Goal: Task Accomplishment & Management: Complete application form

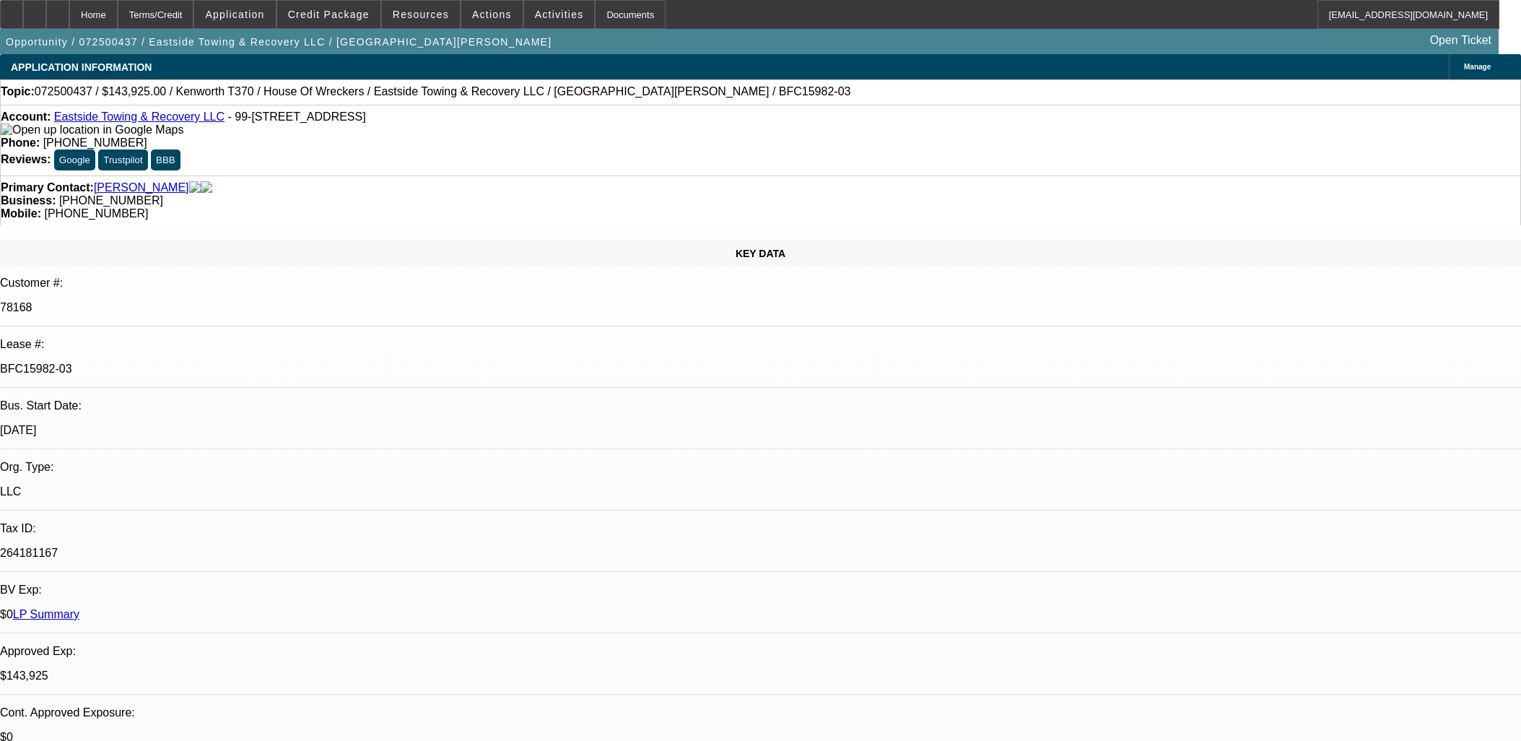
select select "0"
select select "6"
select select "0"
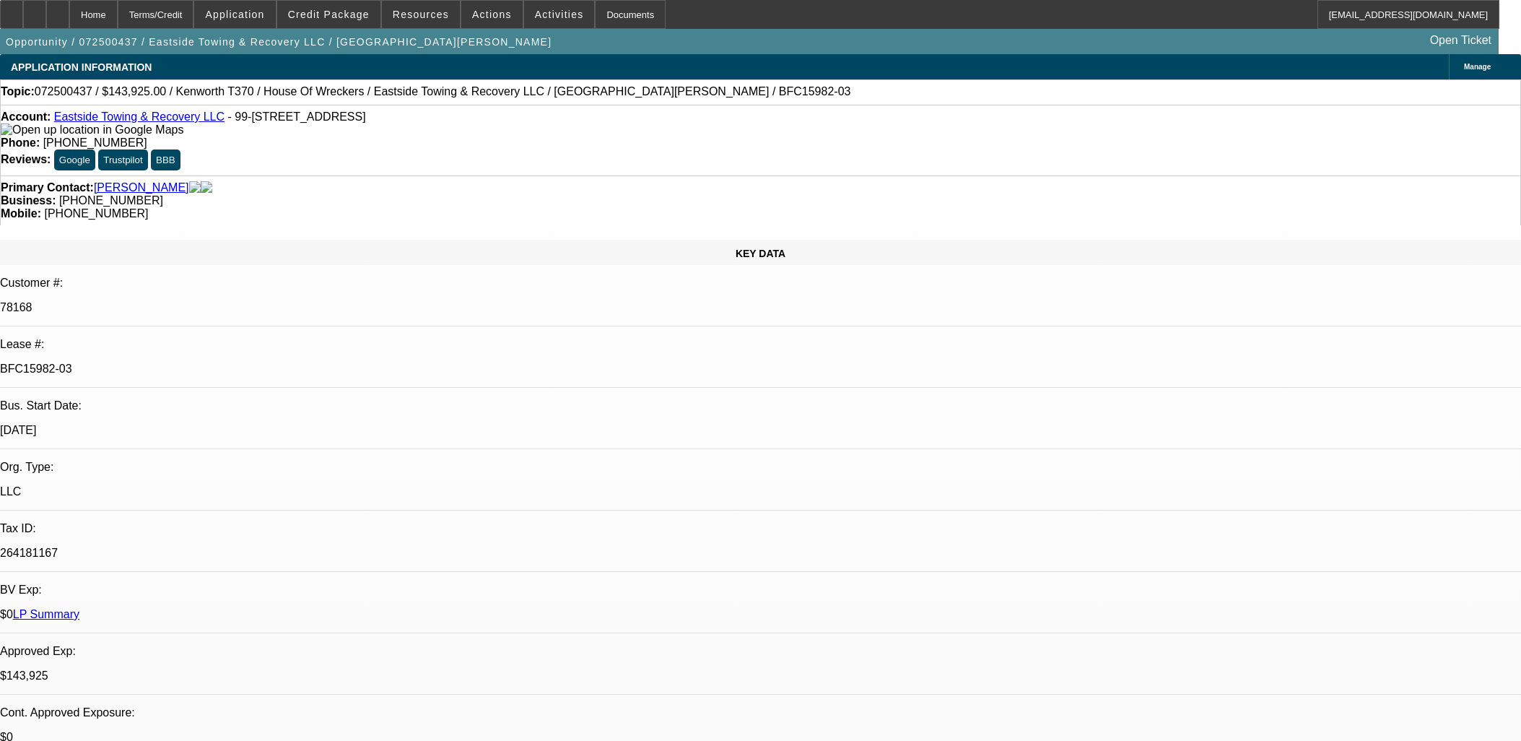
select select "0"
select select "6"
select select "0"
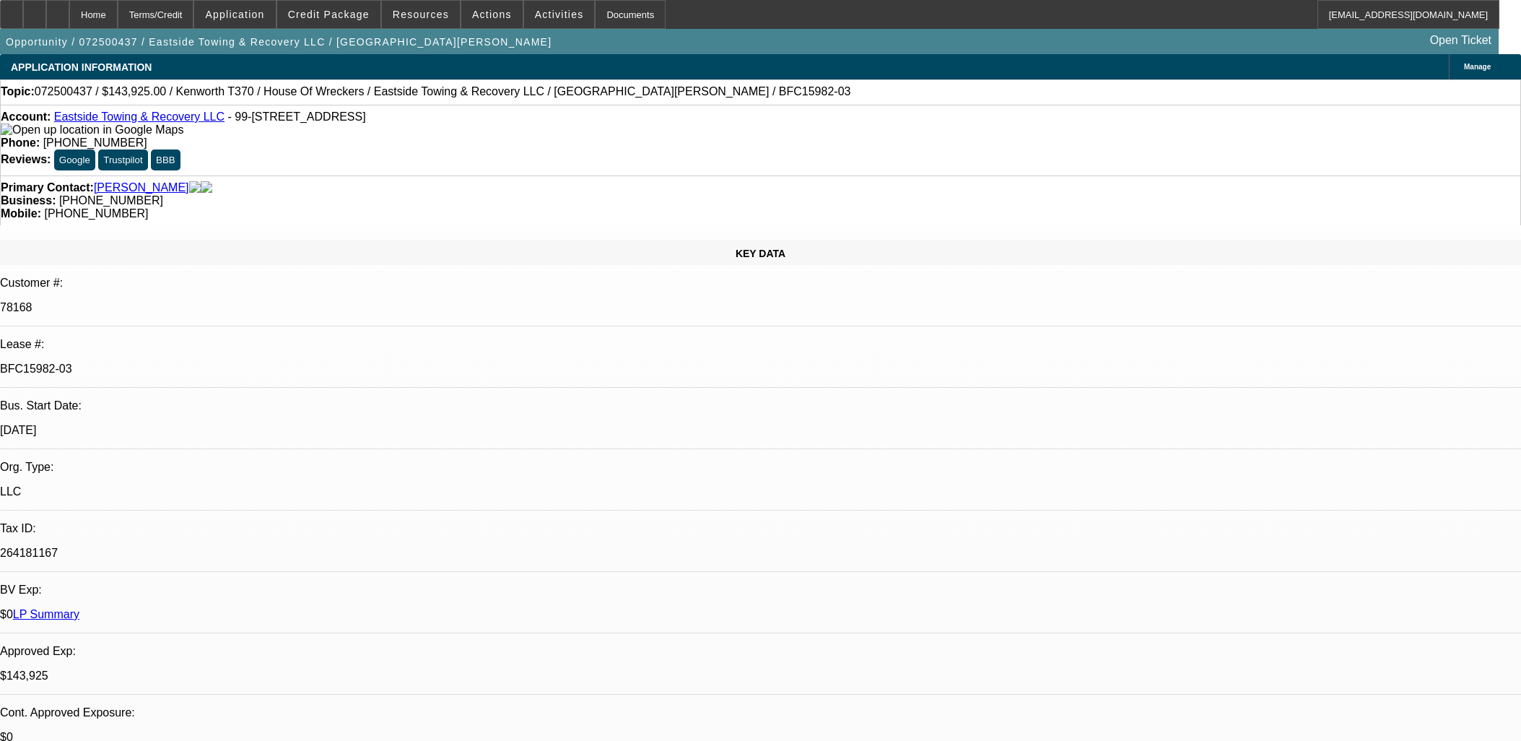
select select "0"
select select "6"
click at [179, 119] on link "Eastside Towing & Recovery LLC" at bounding box center [139, 116] width 170 height 12
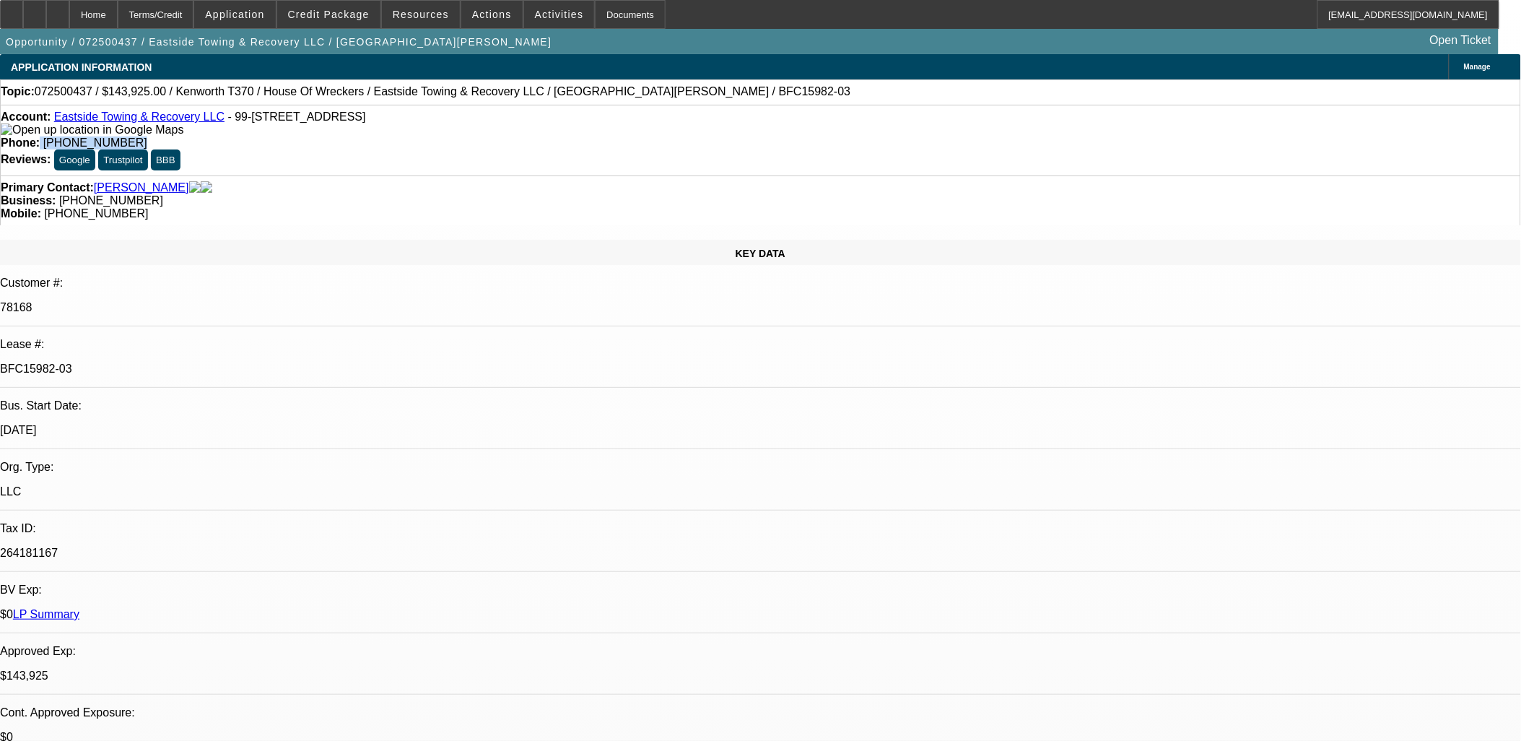
drag, startPoint x: 648, startPoint y: 134, endPoint x: 550, endPoint y: 123, distance: 98.9
click at [550, 123] on div "Account: Eastside Towing & Recovery LLC - 99-651 Aliipoe Dr, Aiea, HI 96701 Pho…" at bounding box center [760, 140] width 1521 height 71
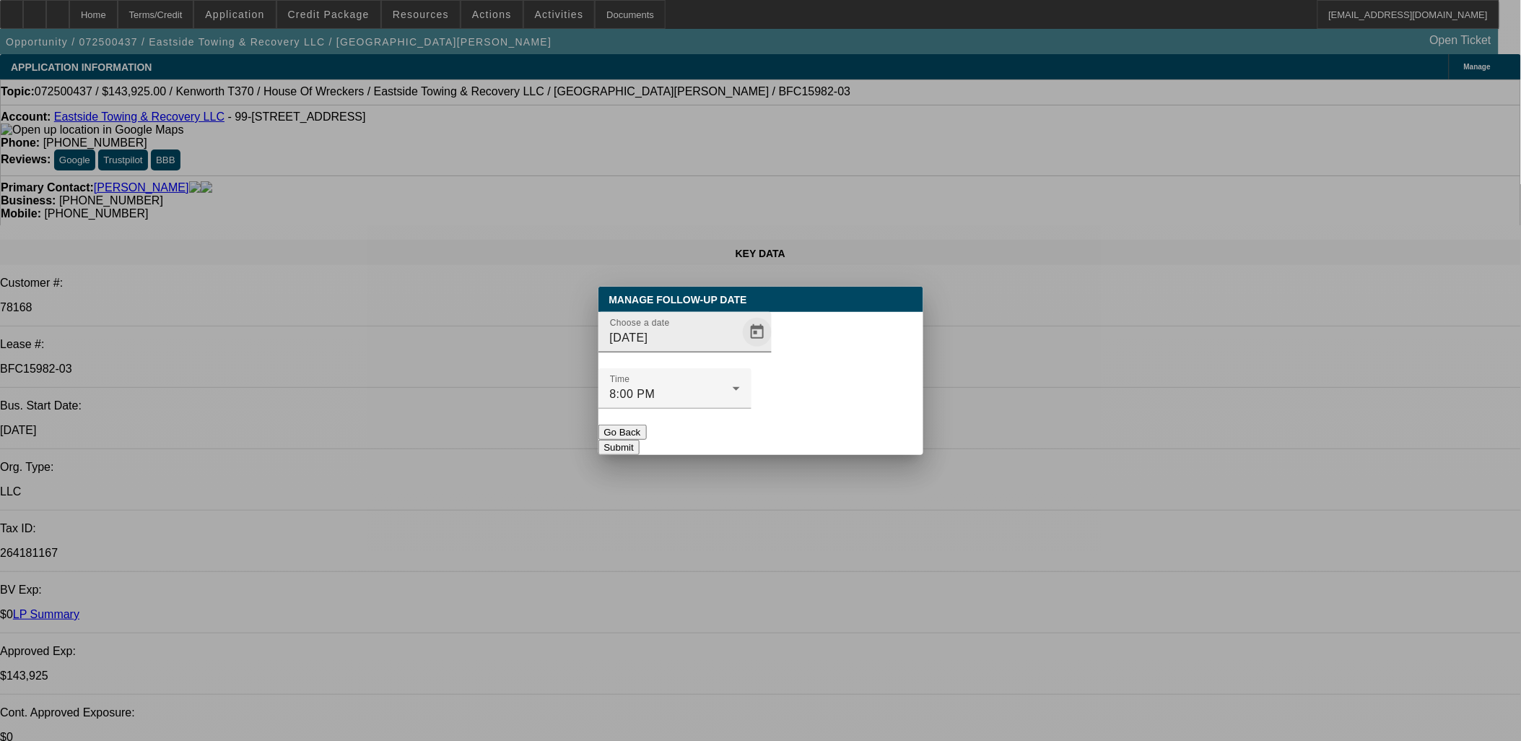
drag, startPoint x: 752, startPoint y: 362, endPoint x: 737, endPoint y: 370, distance: 16.1
click at [751, 362] on div "Choose a date 8/26/2025" at bounding box center [761, 340] width 325 height 56
click at [740, 349] on span "Open calendar" at bounding box center [757, 332] width 35 height 35
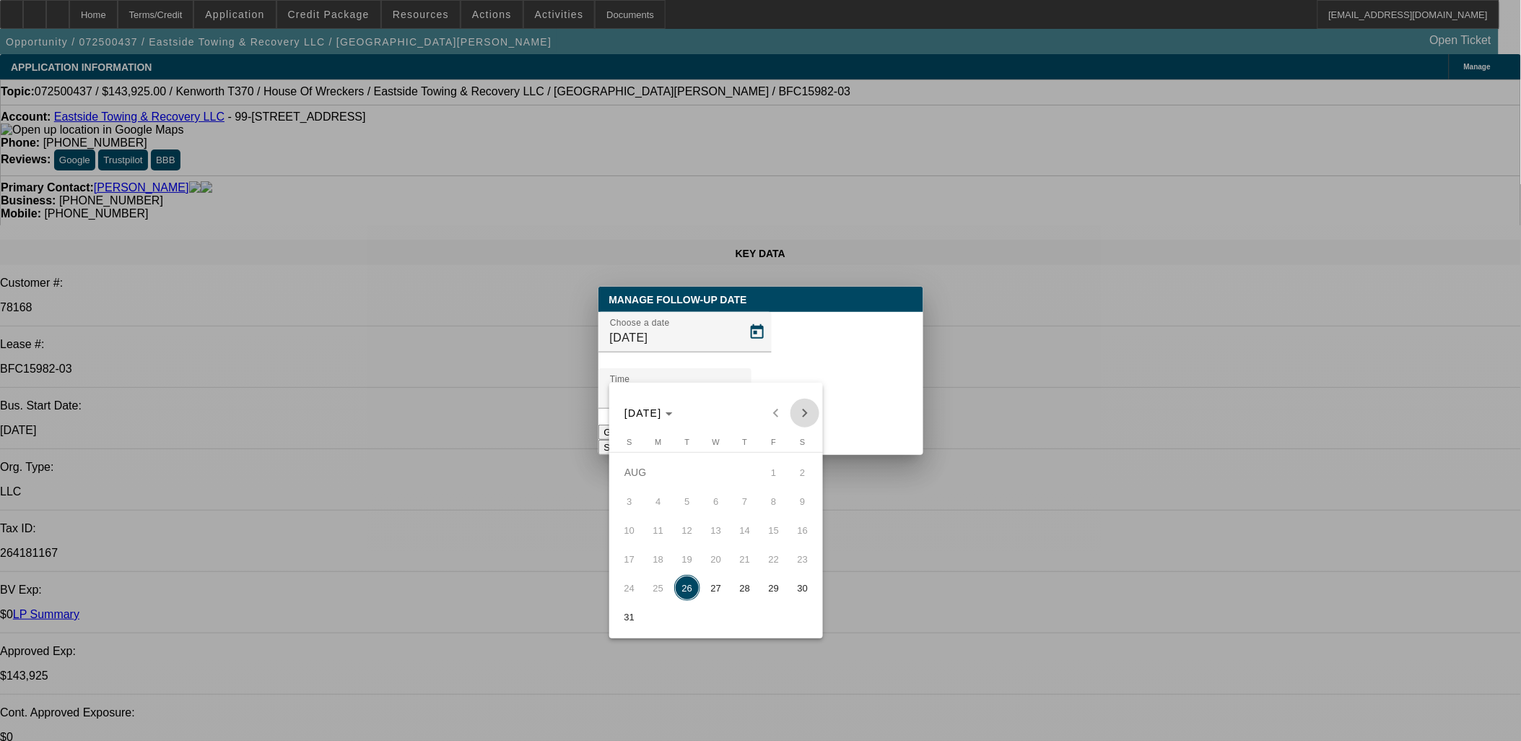
click at [797, 407] on span "Next month" at bounding box center [805, 413] width 29 height 29
click at [682, 543] on span "9" at bounding box center [687, 530] width 26 height 26
type input "9/9/2025"
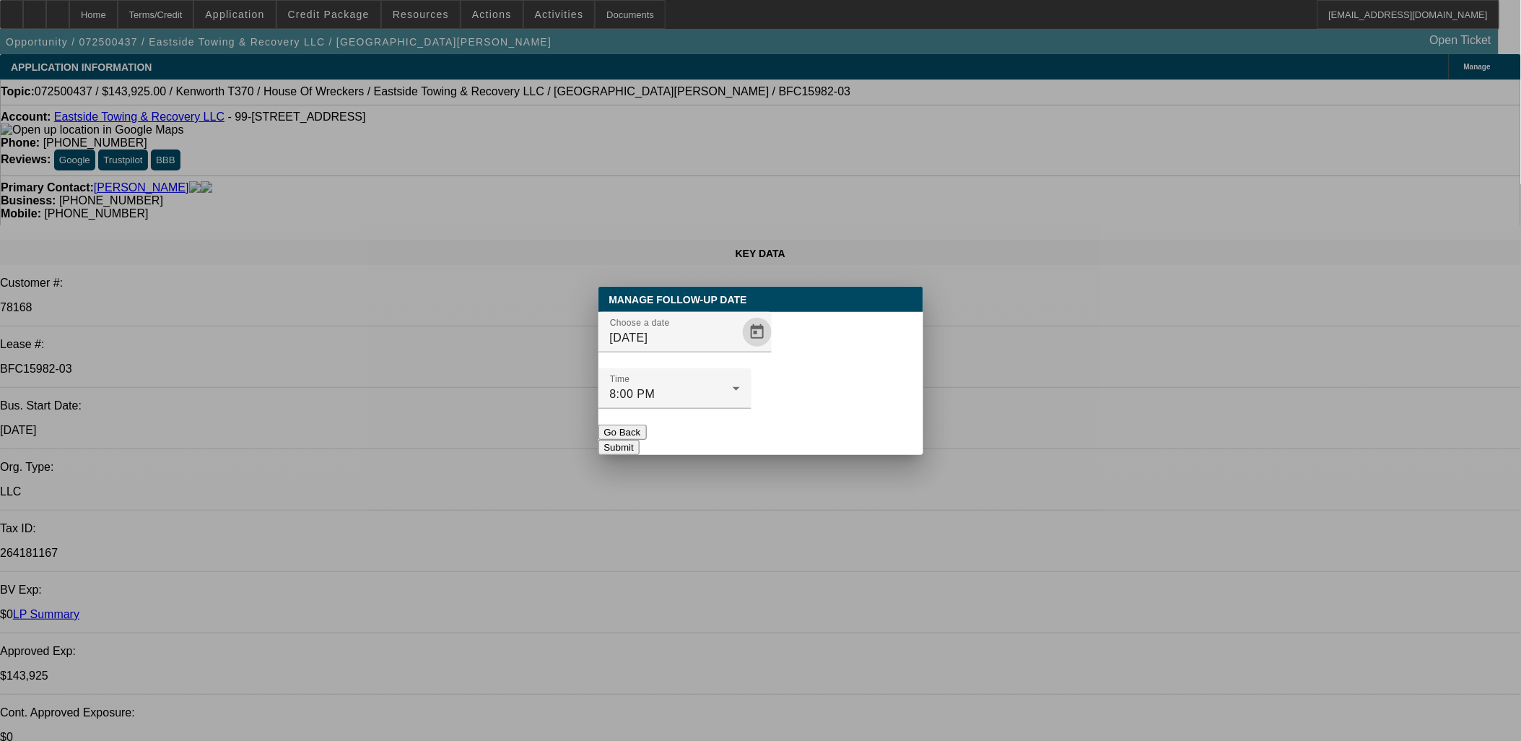
click at [640, 440] on button "Submit" at bounding box center [619, 447] width 41 height 15
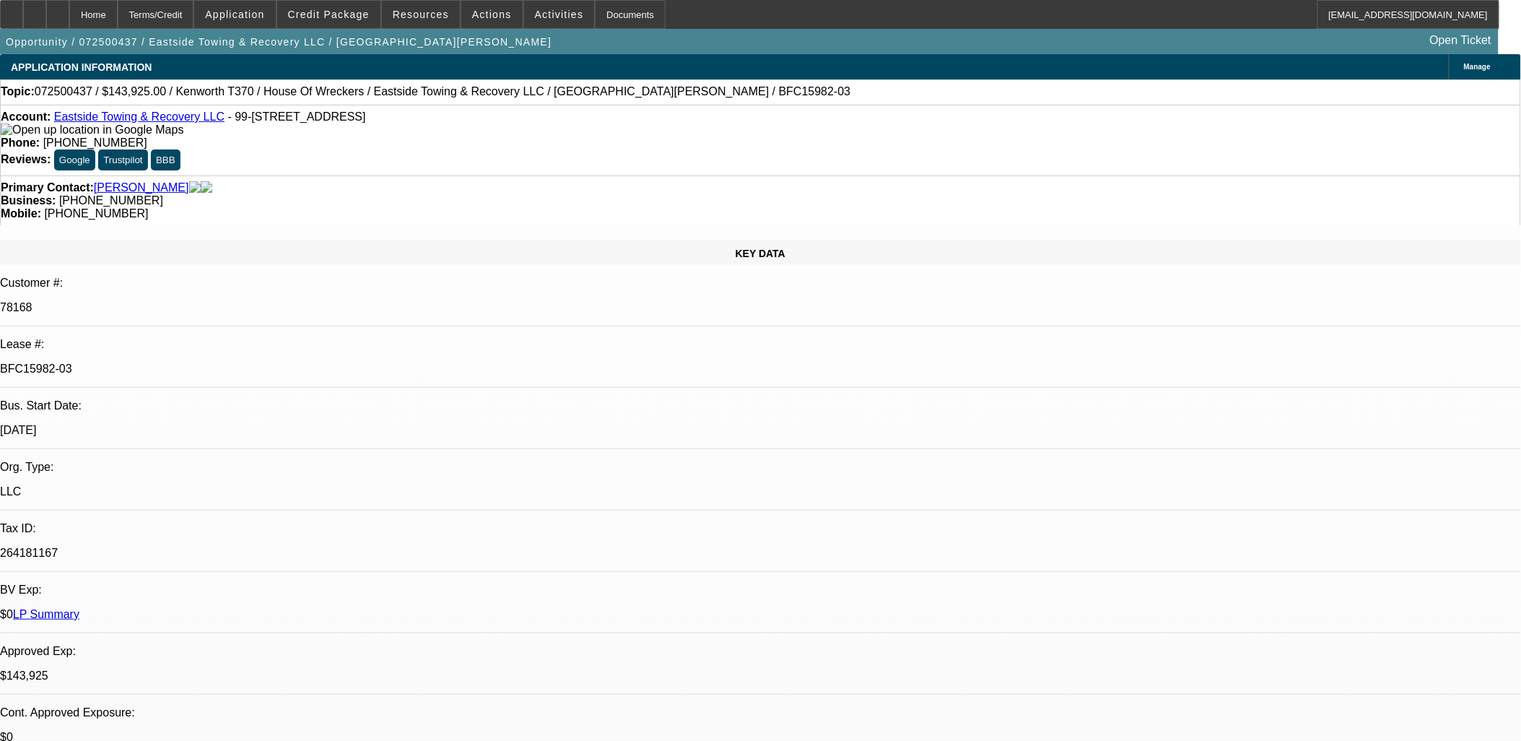
drag, startPoint x: 372, startPoint y: 278, endPoint x: 335, endPoint y: 84, distance: 197.0
click at [340, 485] on div "LLC" at bounding box center [760, 491] width 1521 height 13
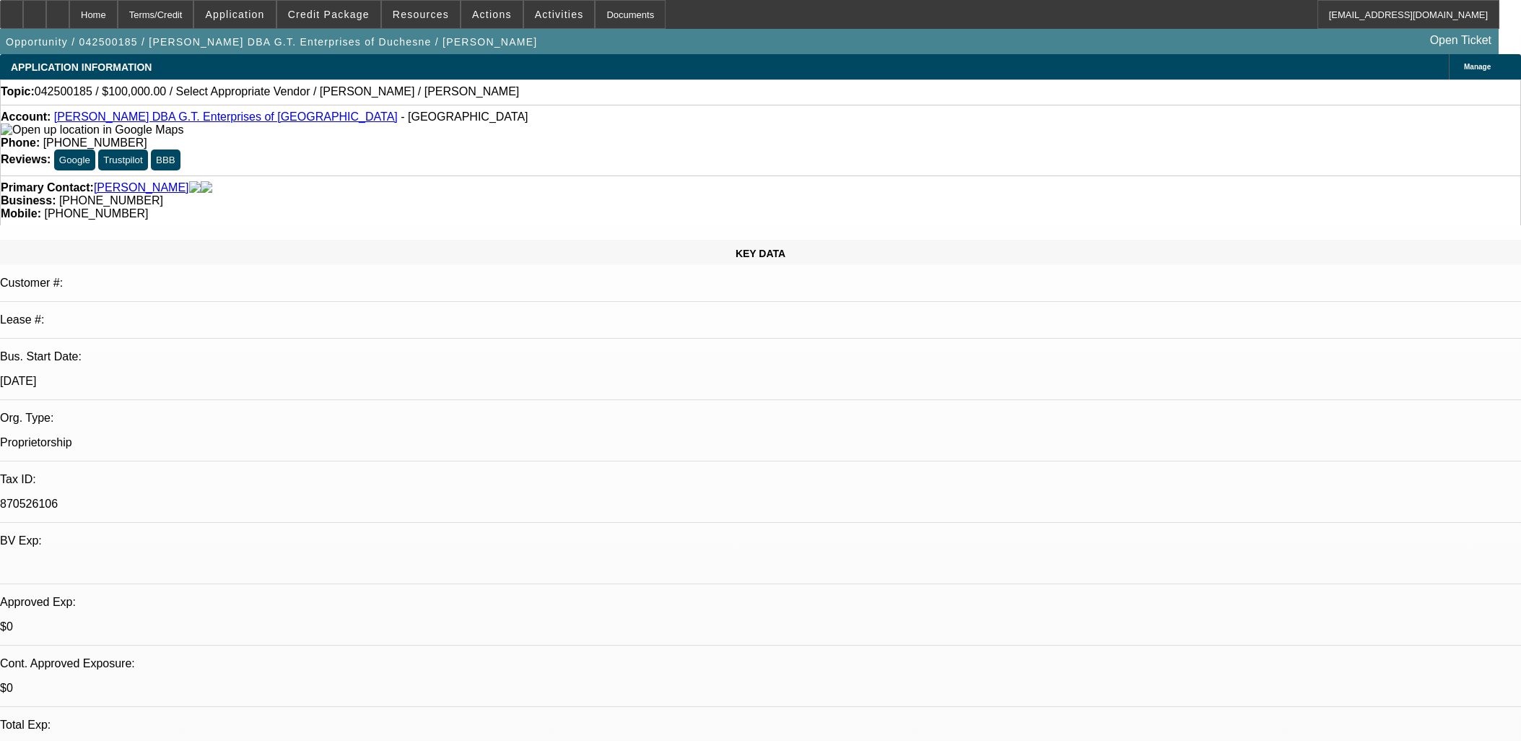
select select "0"
select select "2"
select select "0.1"
select select "4"
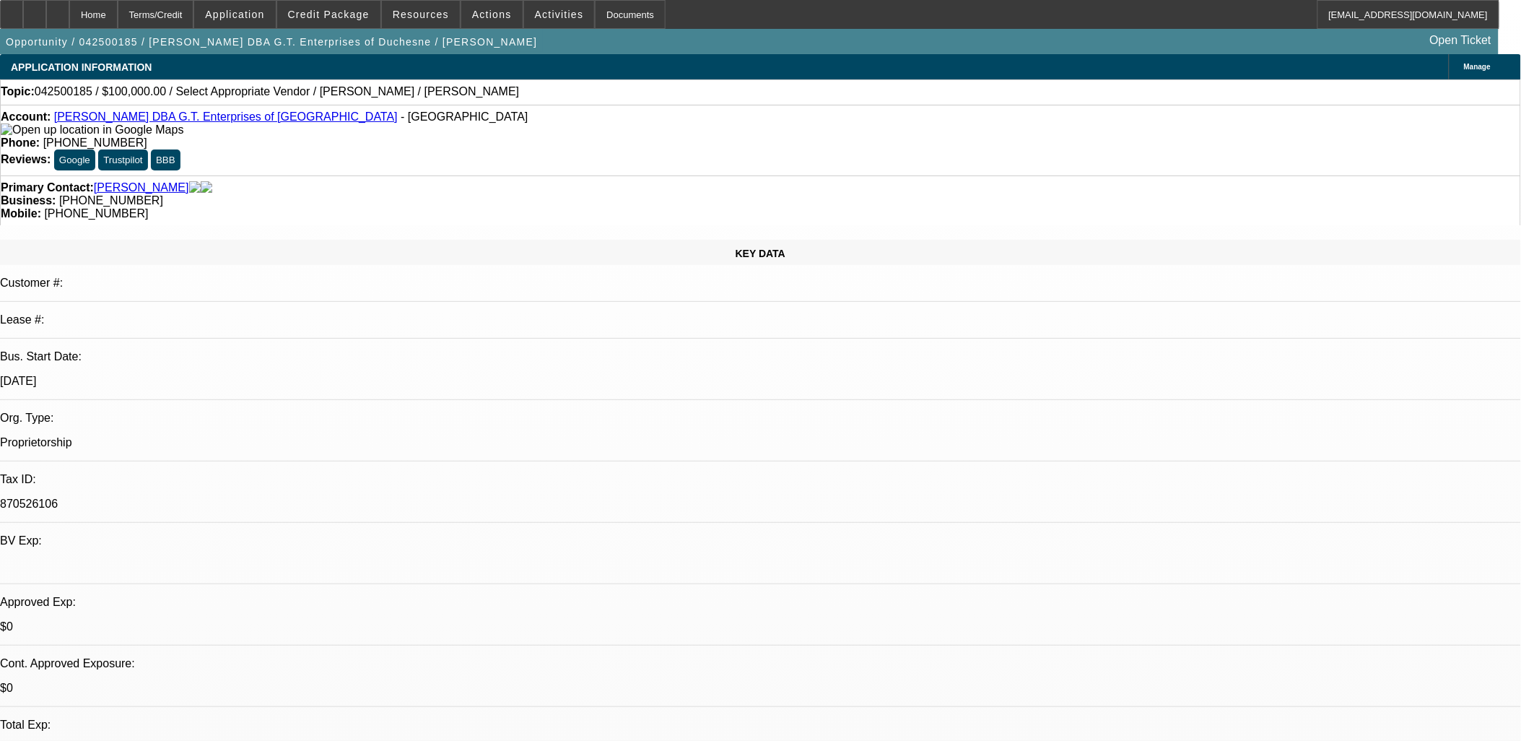
click at [188, 110] on div "Account: [PERSON_NAME] DBA G.T. Enterprises of Duchesne - [STREET_ADDRESS] Phon…" at bounding box center [760, 140] width 1521 height 71
click at [193, 116] on link "[PERSON_NAME] DBA G.T. Enterprises of [GEOGRAPHIC_DATA]" at bounding box center [226, 116] width 344 height 12
click at [486, 17] on span "Actions" at bounding box center [492, 15] width 40 height 12
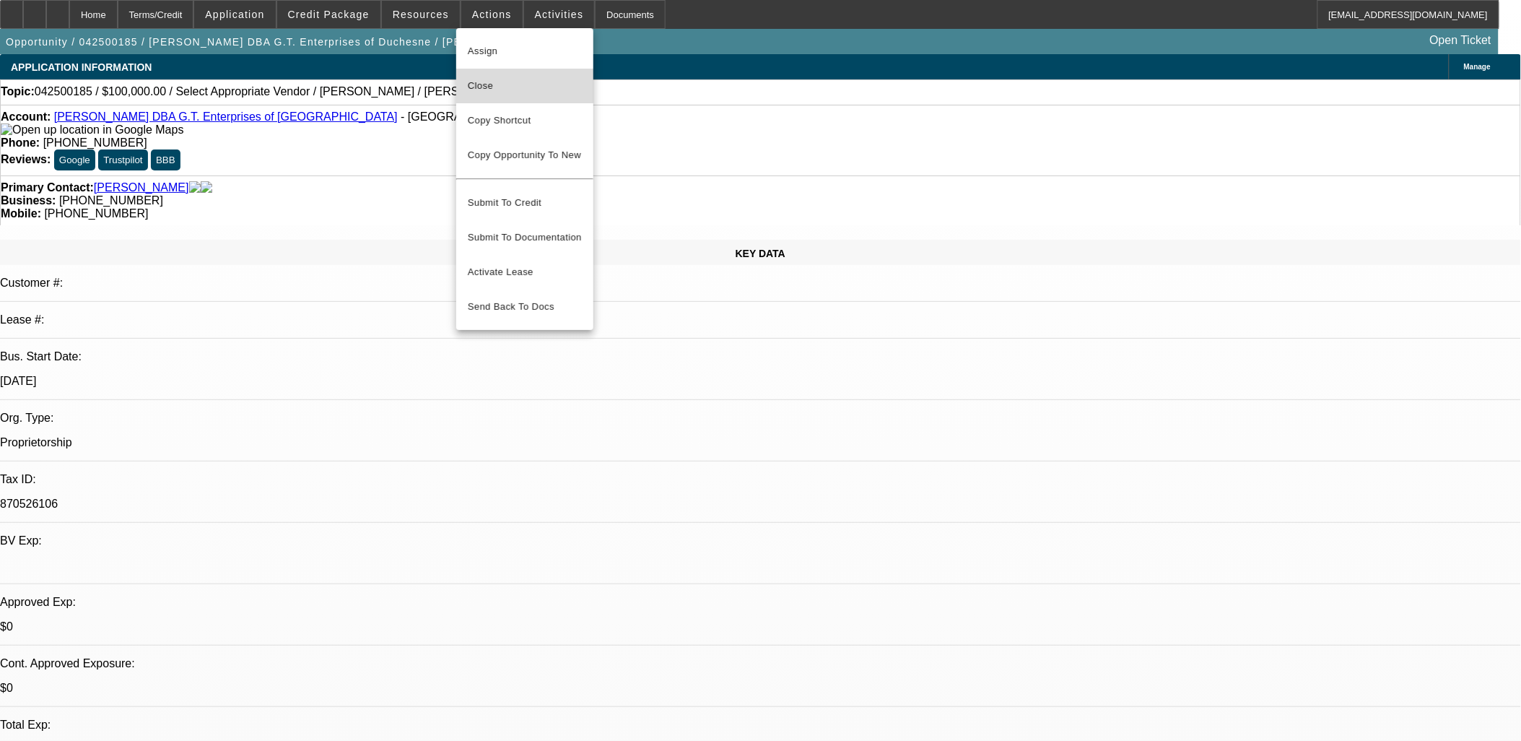
click at [514, 83] on span "Close" at bounding box center [525, 85] width 114 height 17
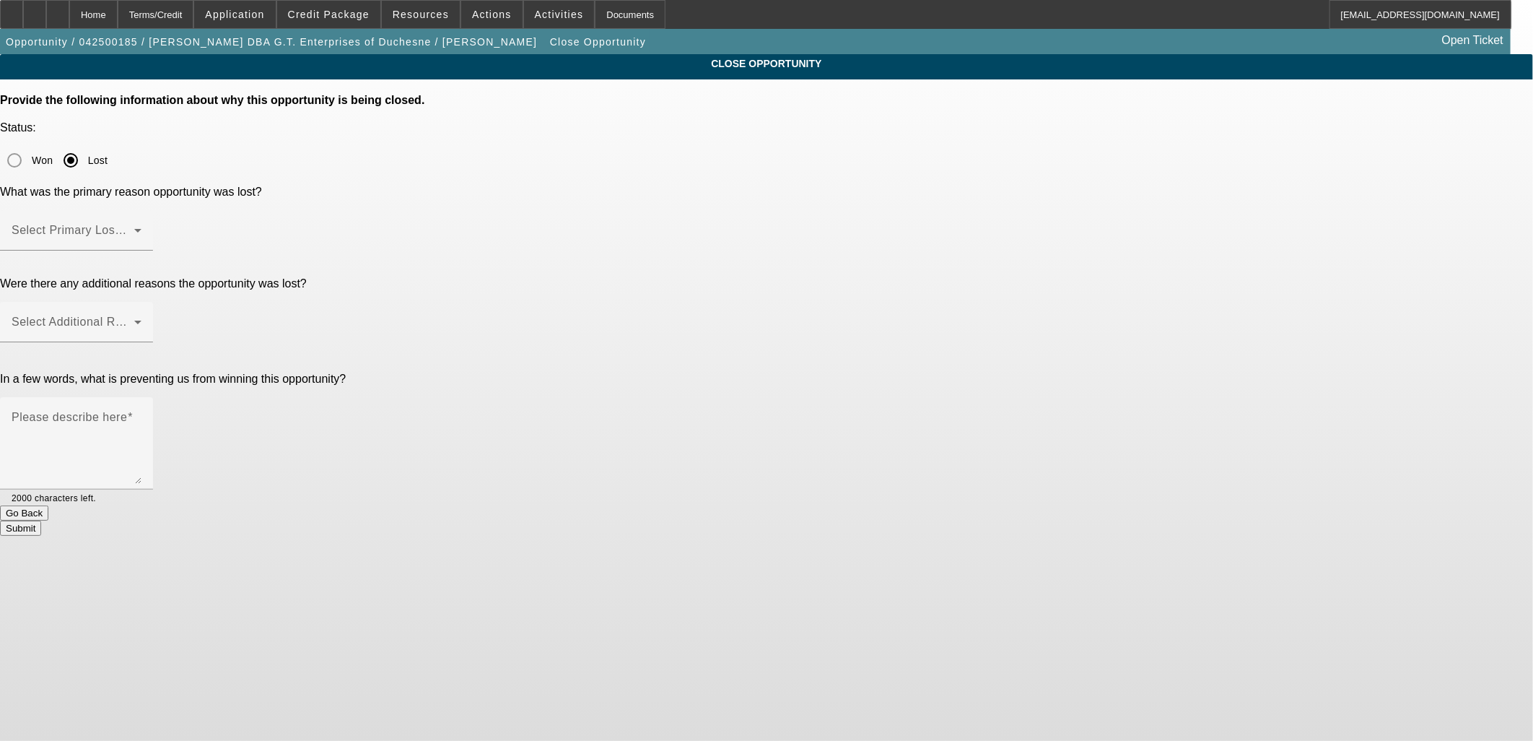
click at [153, 251] on div at bounding box center [76, 259] width 153 height 16
click at [142, 210] on div "Select Primary Lost Reason" at bounding box center [77, 230] width 130 height 40
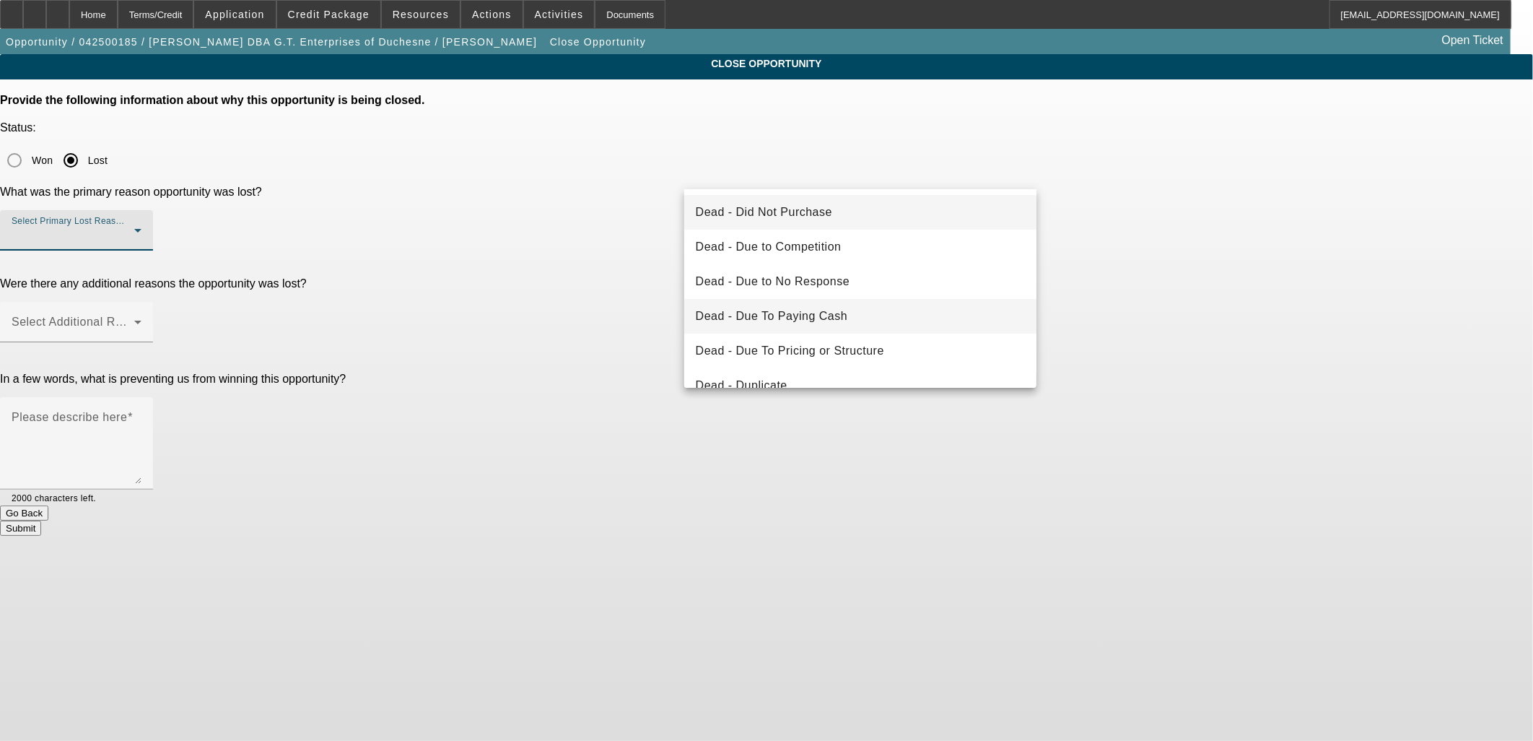
click at [825, 313] on span "Dead - Due To Paying Cash" at bounding box center [772, 316] width 152 height 17
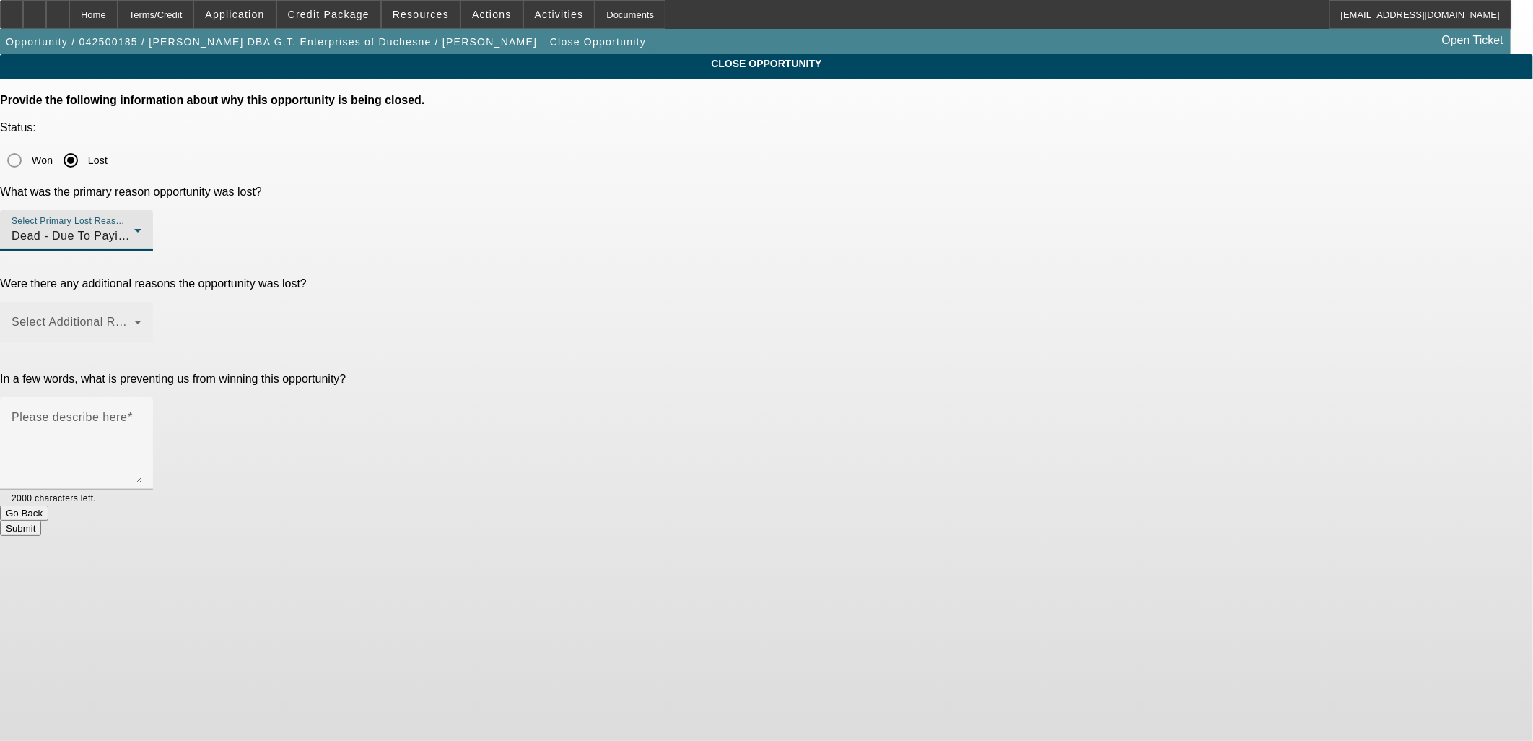
click at [142, 302] on div "Select Additional Reasons" at bounding box center [77, 322] width 130 height 40
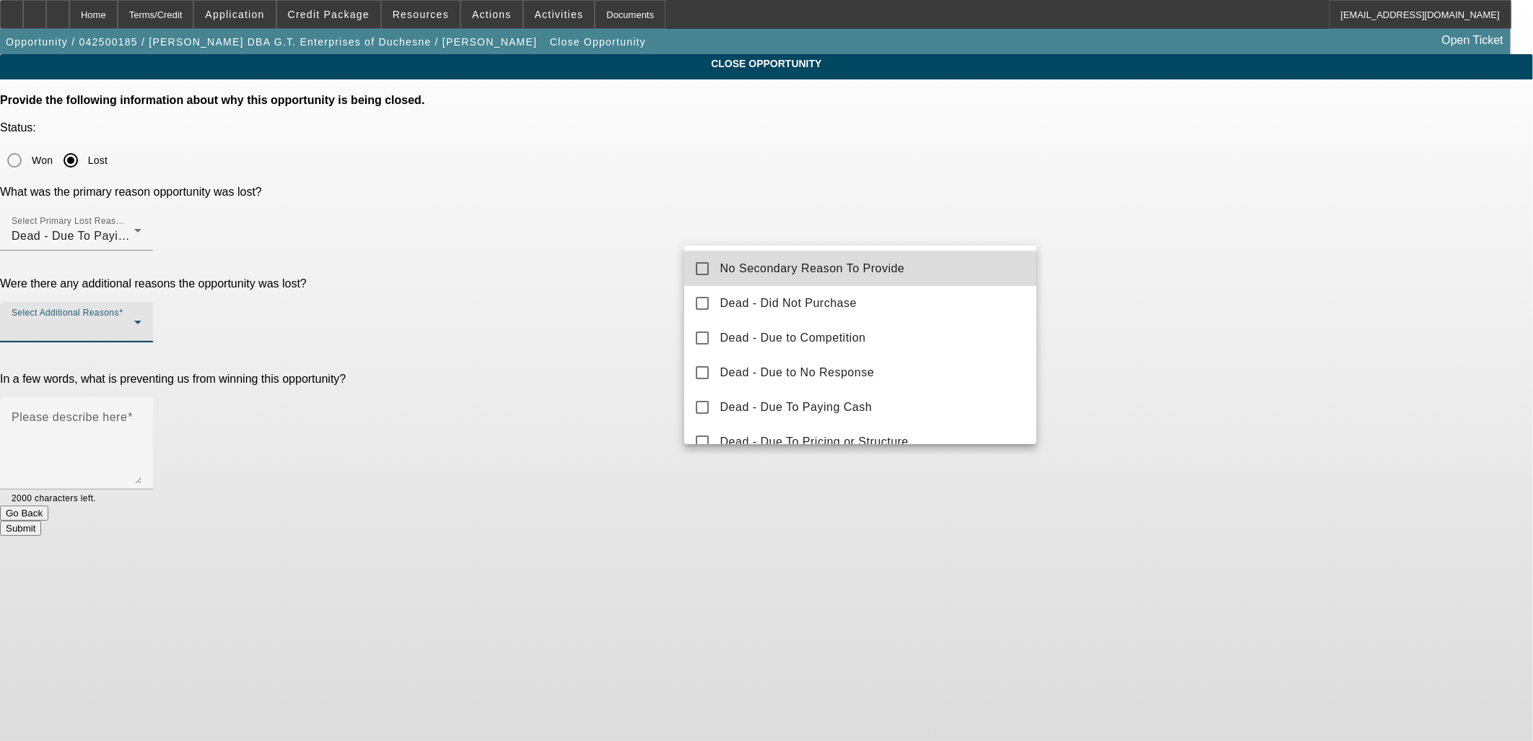
drag, startPoint x: 876, startPoint y: 264, endPoint x: 1199, endPoint y: 266, distance: 322.7
click at [877, 264] on span "No Secondary Reason To Provide" at bounding box center [813, 268] width 185 height 17
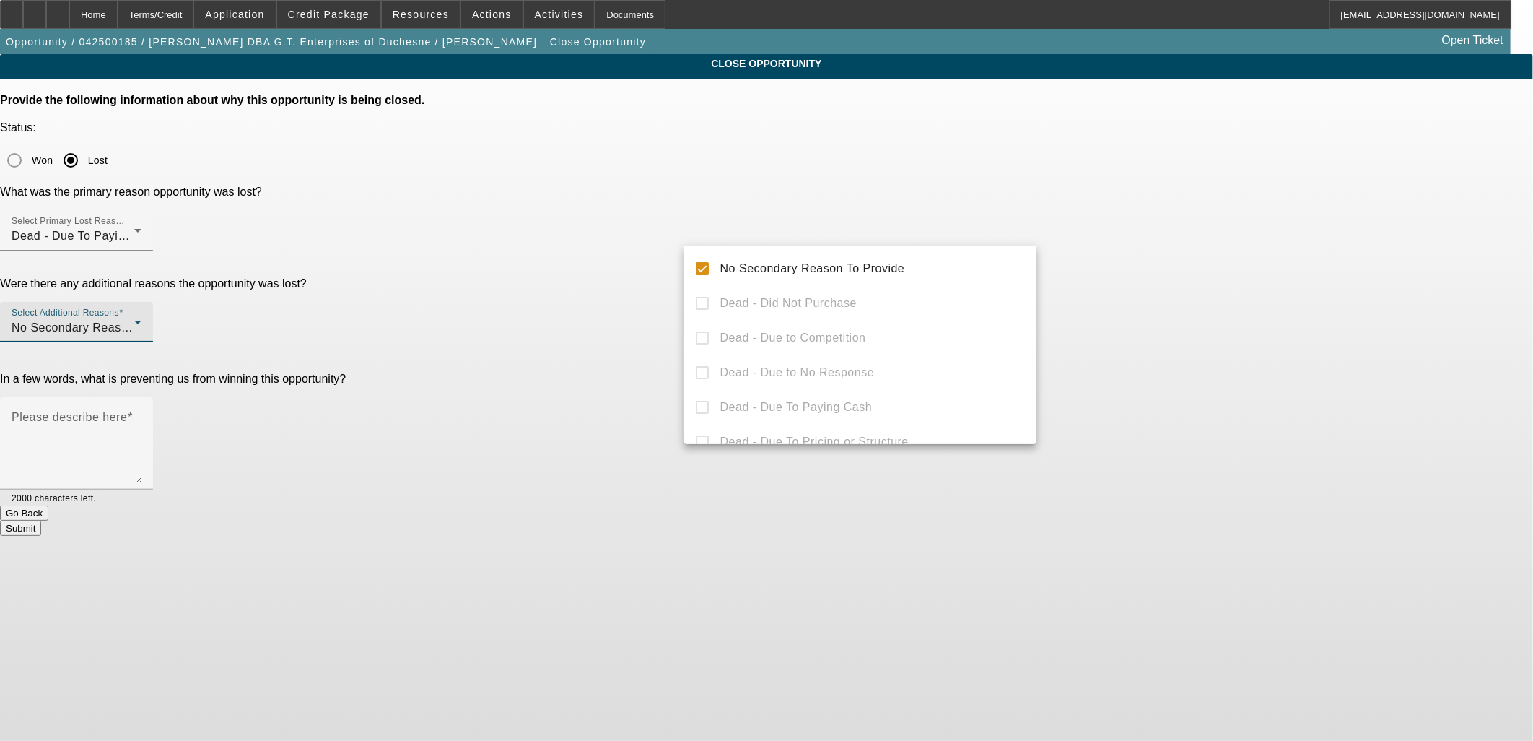
drag, startPoint x: 1196, startPoint y: 270, endPoint x: 1083, endPoint y: 289, distance: 114.9
click at [1167, 278] on div at bounding box center [766, 370] width 1533 height 741
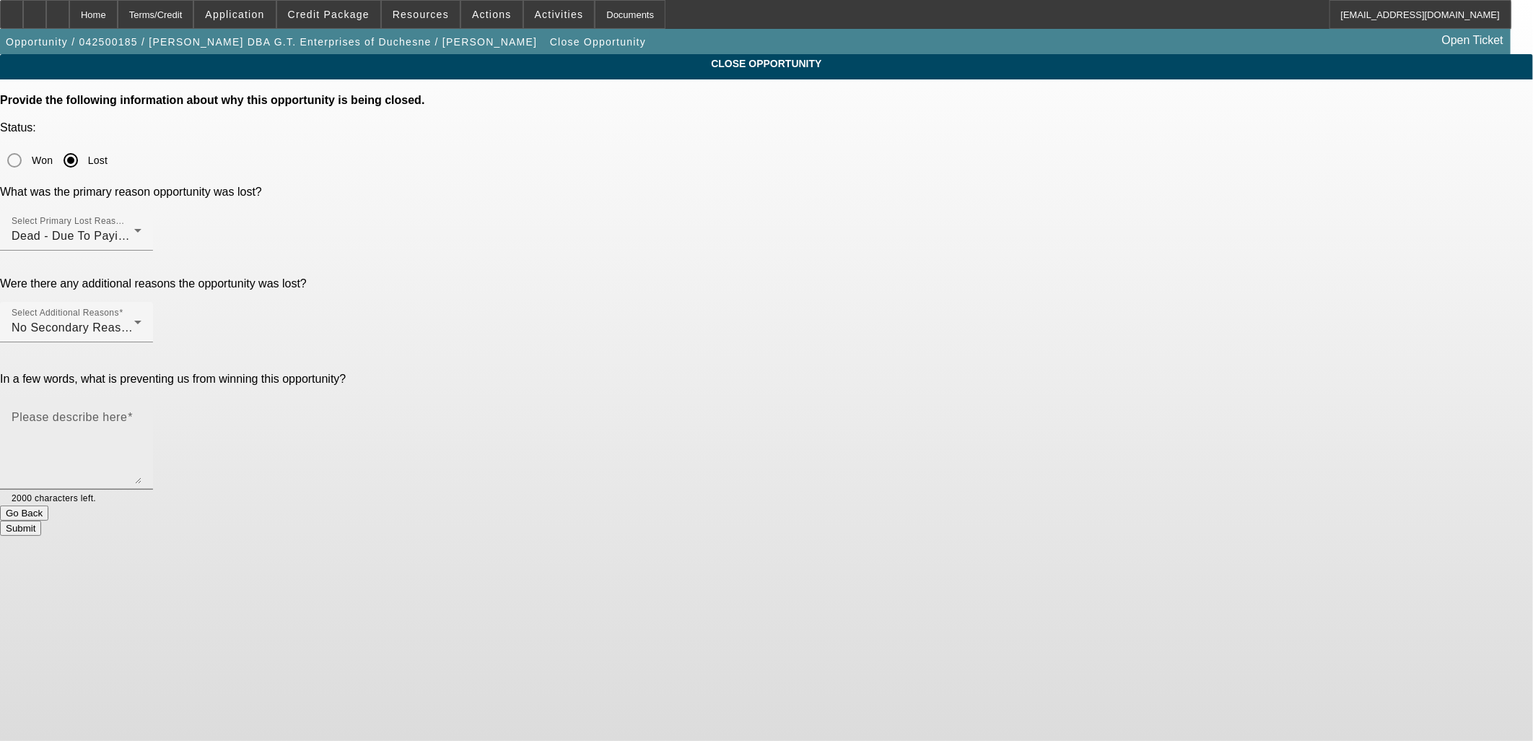
click at [142, 414] on textarea "Please describe here" at bounding box center [77, 448] width 130 height 69
type textarea "Got truck already"
drag, startPoint x: 934, startPoint y: 364, endPoint x: 940, endPoint y: 386, distance: 23.1
click at [142, 490] on div at bounding box center [118, 498] width 45 height 16
click at [41, 521] on button "Submit" at bounding box center [20, 528] width 41 height 15
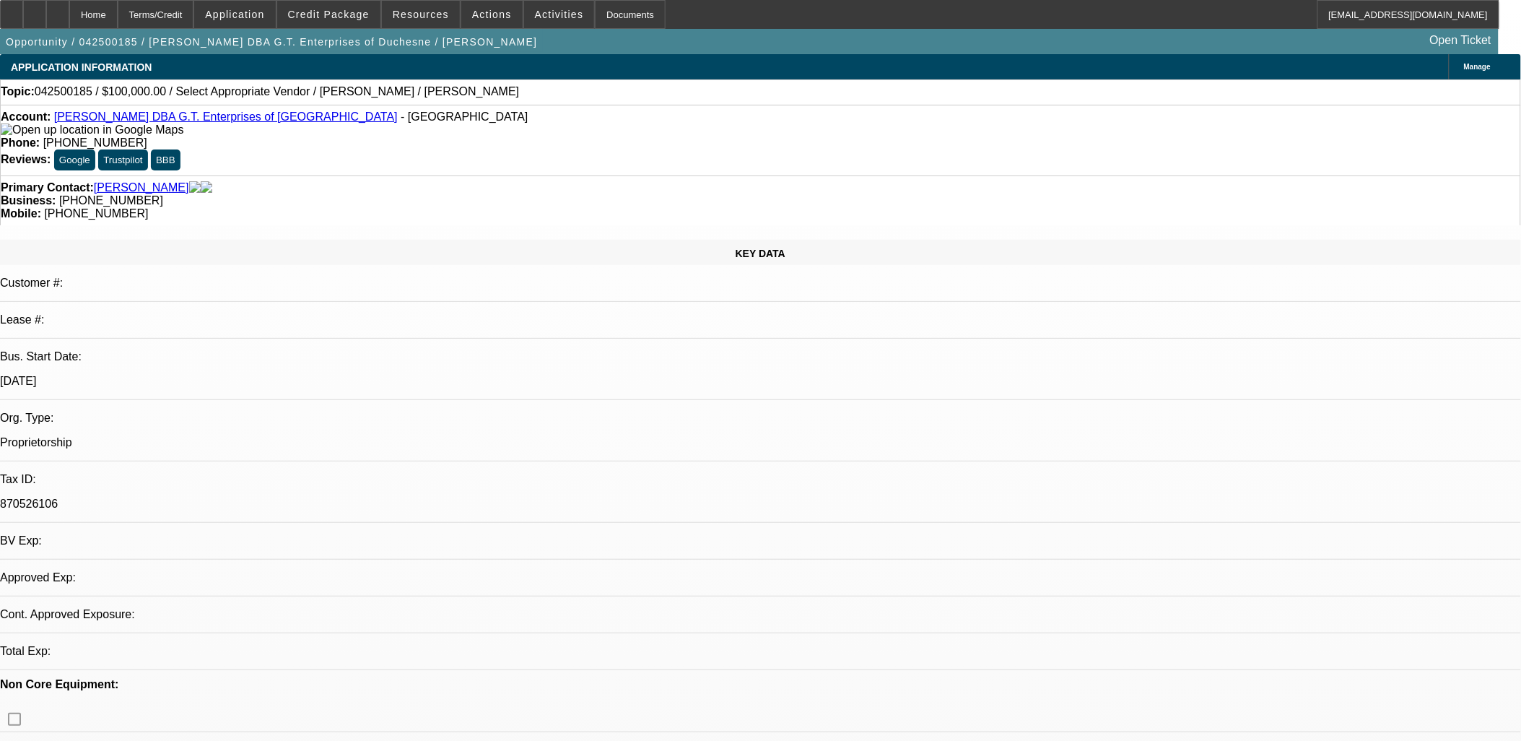
select select "0"
select select "2"
select select "0.1"
select select "1"
select select "2"
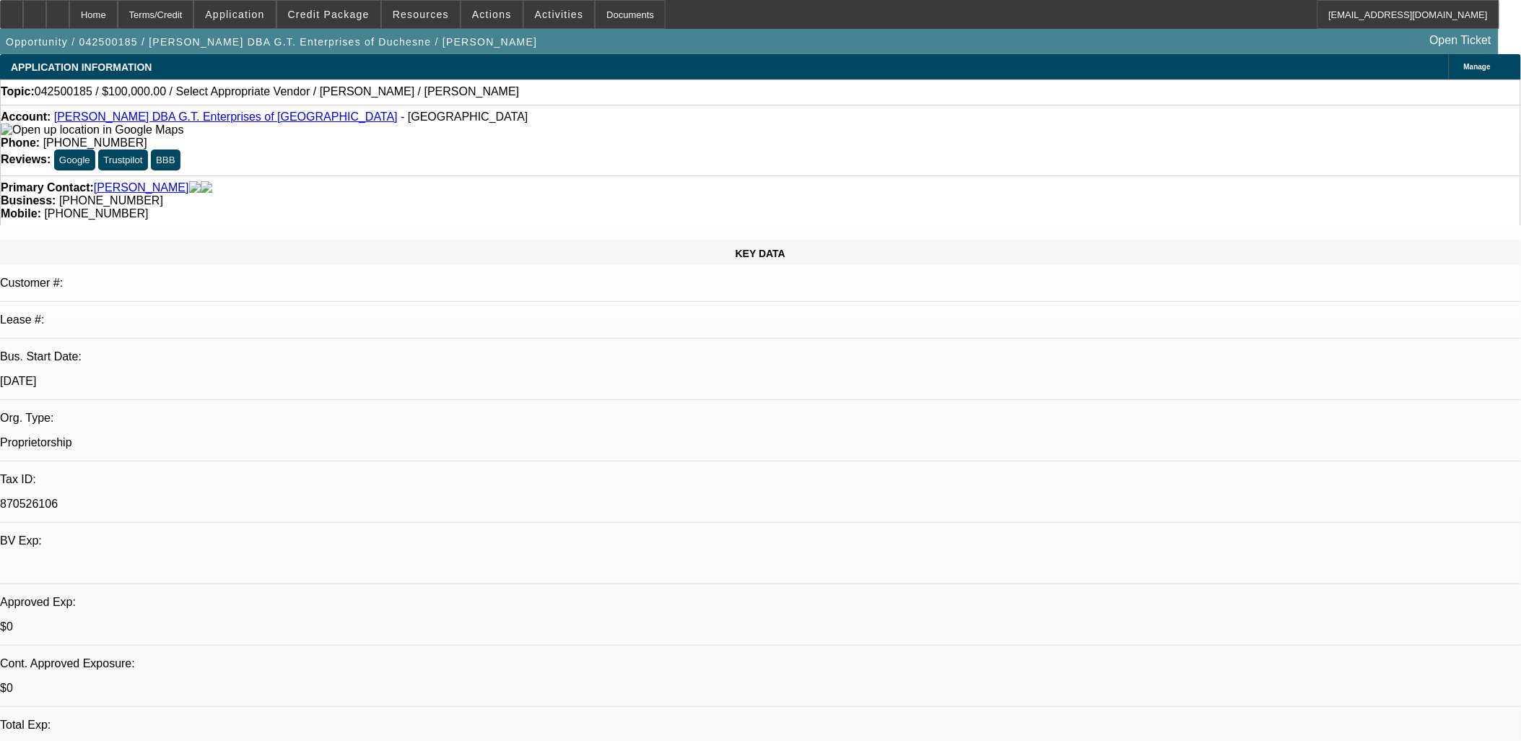
select select "4"
